Goal: Task Accomplishment & Management: Manage account settings

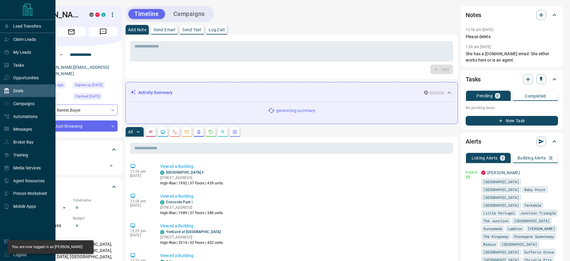
click at [17, 89] on p "Deals" at bounding box center [18, 90] width 10 height 5
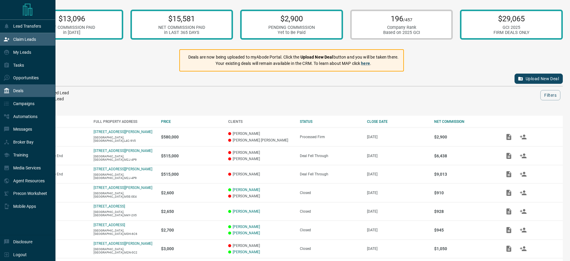
click at [15, 38] on p "Claim Leads" at bounding box center [24, 39] width 23 height 5
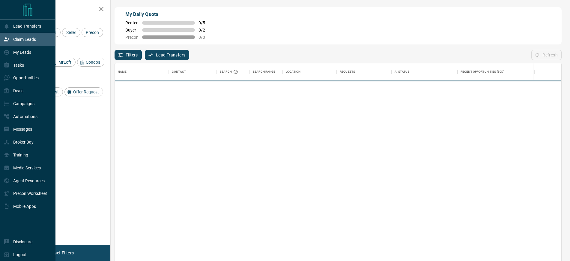
scroll to position [193, 441]
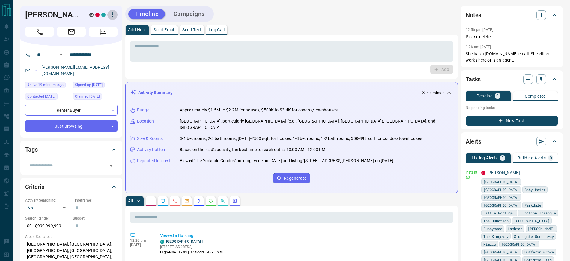
click at [113, 12] on icon "button" at bounding box center [112, 14] width 7 height 7
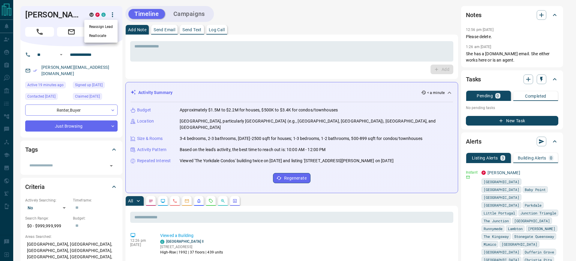
click at [244, 13] on div at bounding box center [288, 130] width 576 height 261
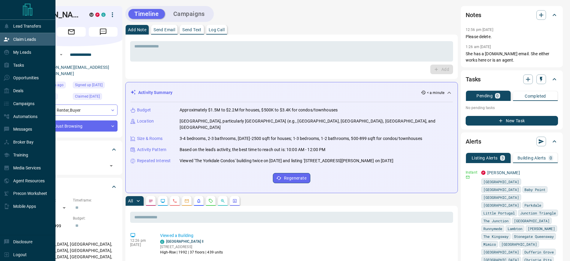
click at [22, 39] on p "Claim Leads" at bounding box center [24, 39] width 23 height 5
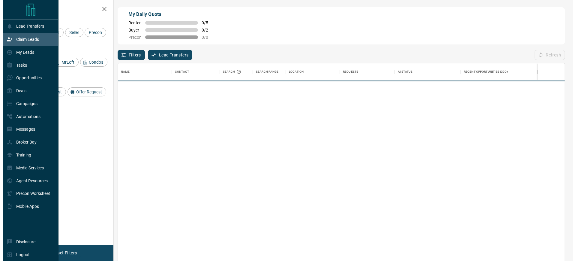
scroll to position [193, 441]
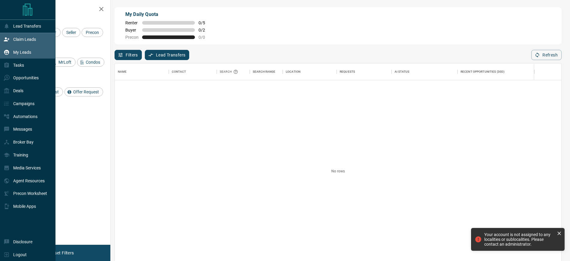
click at [20, 52] on p "My Leads" at bounding box center [22, 52] width 18 height 5
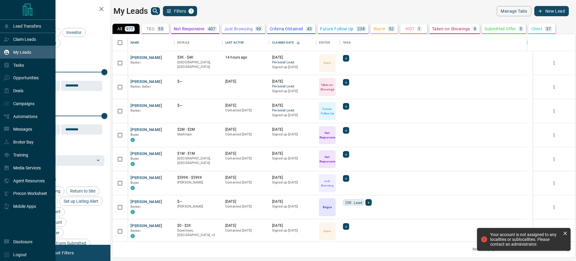
scroll to position [201, 457]
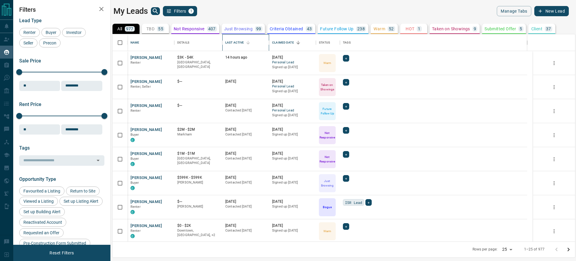
click at [235, 41] on div "Last Active" at bounding box center [234, 42] width 19 height 17
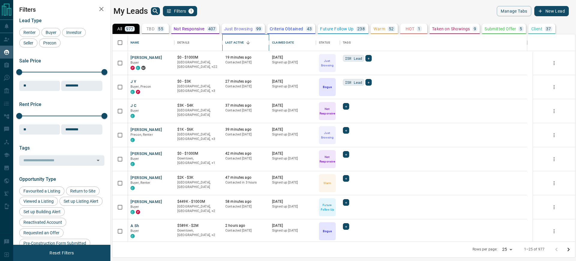
click at [235, 41] on div "Last Active" at bounding box center [234, 42] width 19 height 17
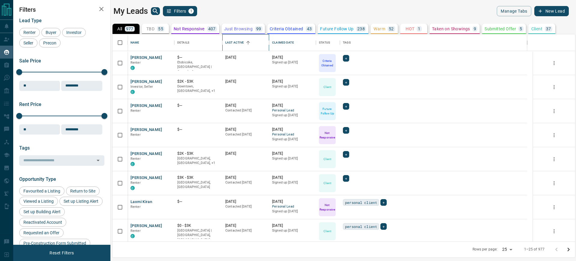
click at [235, 41] on div "Last Active" at bounding box center [234, 42] width 19 height 17
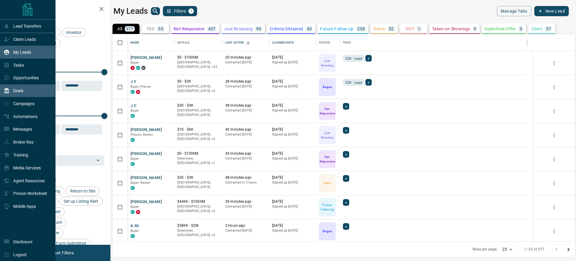
click at [21, 90] on p "Deals" at bounding box center [18, 90] width 10 height 5
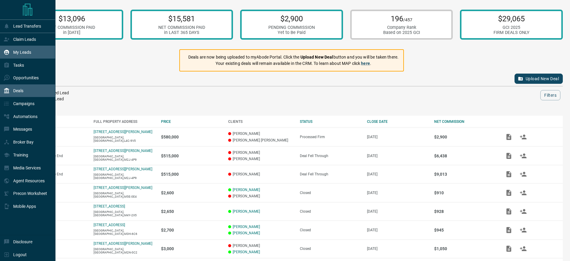
click at [14, 51] on p "My Leads" at bounding box center [22, 52] width 18 height 5
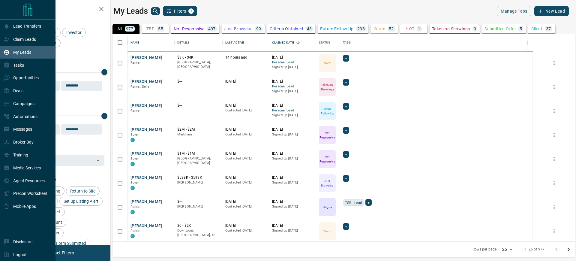
scroll to position [201, 457]
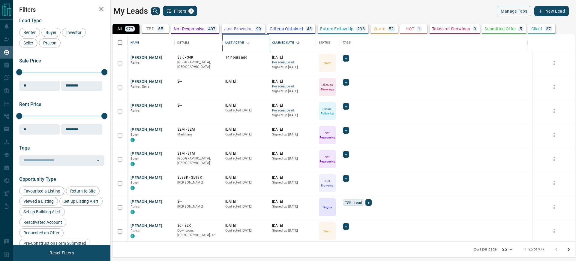
click at [235, 41] on div "Last Active" at bounding box center [234, 42] width 19 height 17
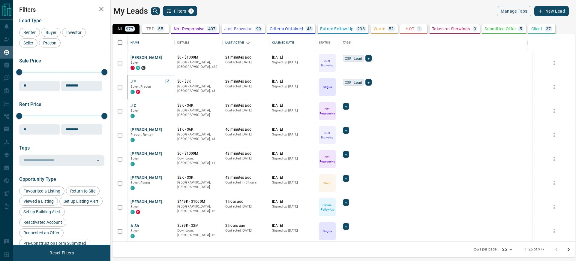
click at [136, 81] on button "J Y" at bounding box center [134, 82] width 6 height 6
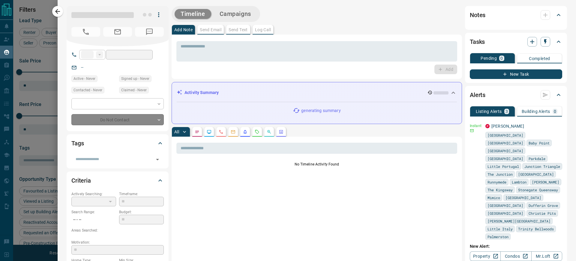
type input "**"
type input "**********"
type input "*"
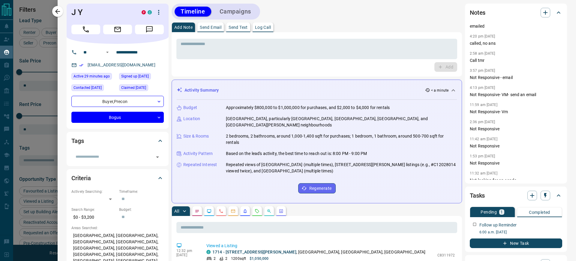
scroll to position [0, 0]
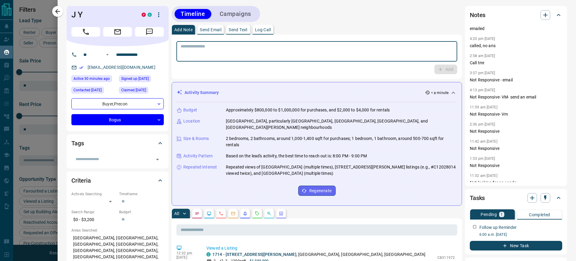
click at [261, 46] on textarea at bounding box center [317, 51] width 272 height 15
type textarea "*"
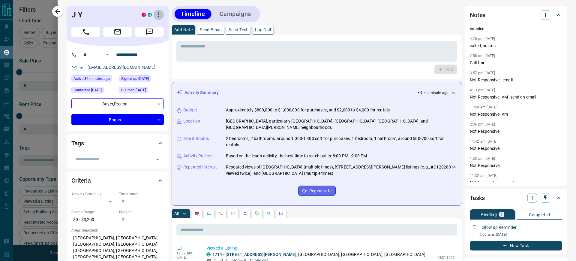
click at [157, 11] on button "button" at bounding box center [159, 15] width 10 height 10
click at [322, 28] on div at bounding box center [288, 130] width 576 height 261
click at [54, 8] on icon "button" at bounding box center [57, 11] width 7 height 7
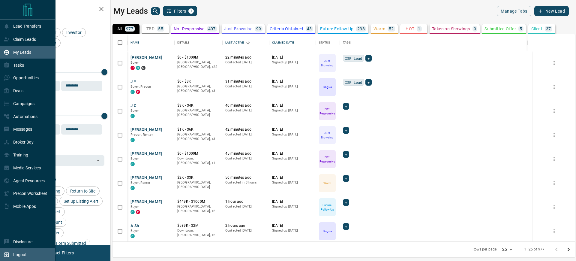
click at [20, 257] on div "Logout" at bounding box center [15, 254] width 23 height 10
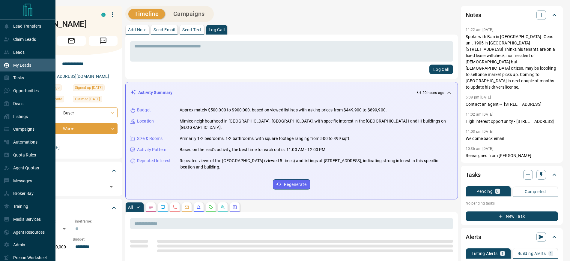
click at [18, 65] on p "My Leads" at bounding box center [22, 65] width 18 height 5
